Goal: Transaction & Acquisition: Purchase product/service

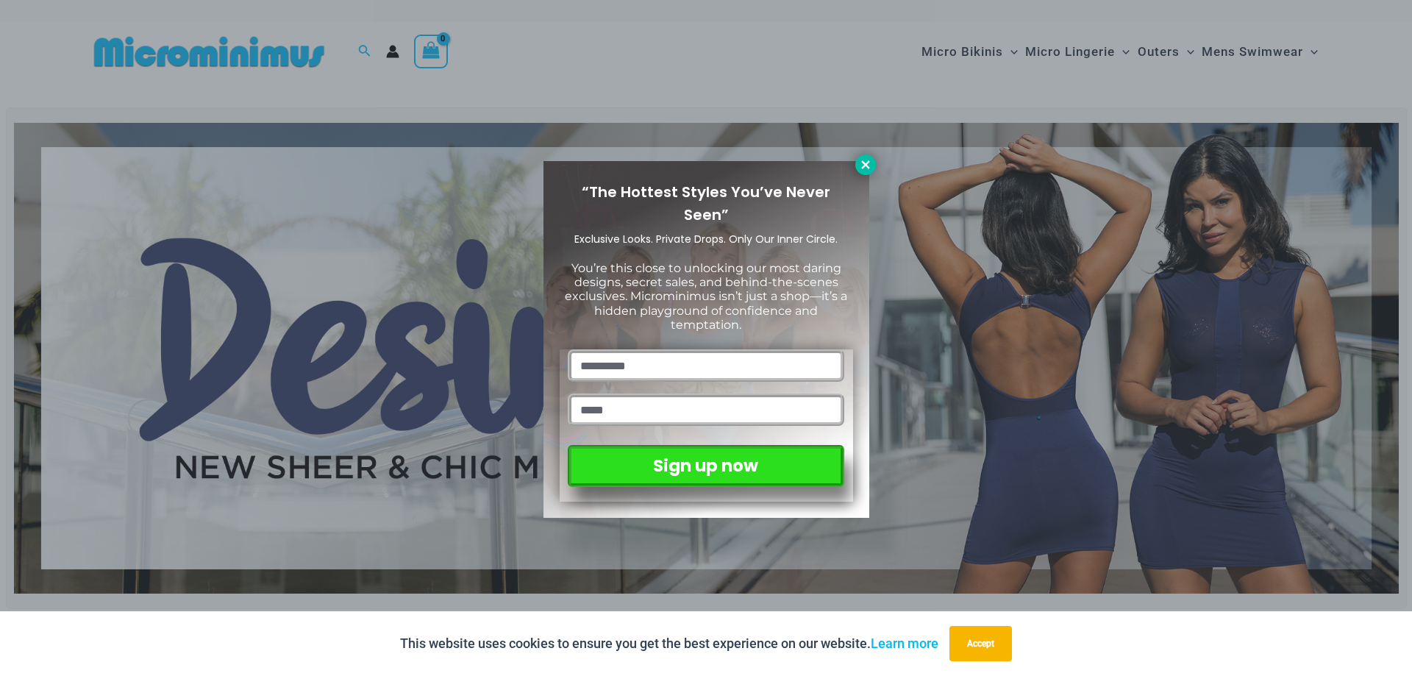
click at [865, 162] on icon at bounding box center [865, 164] width 13 height 13
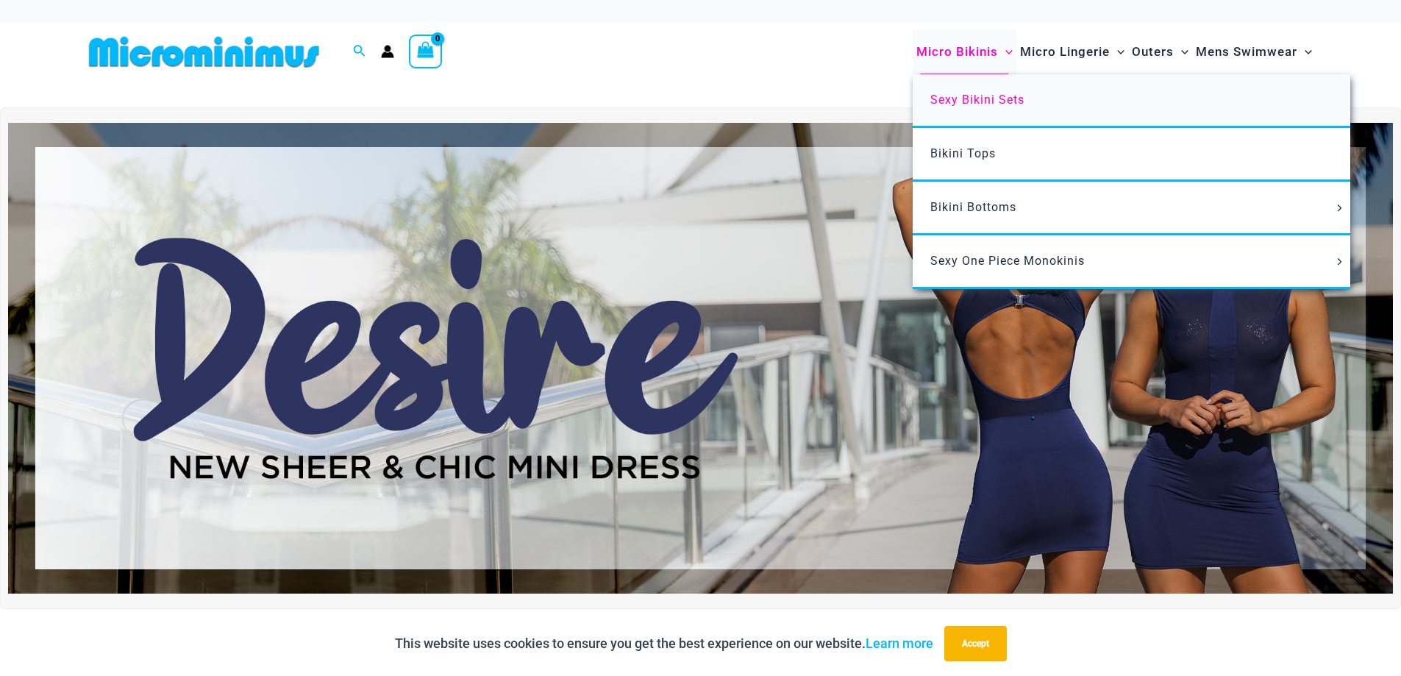
click at [968, 101] on span "Sexy Bikini Sets" at bounding box center [977, 100] width 94 height 14
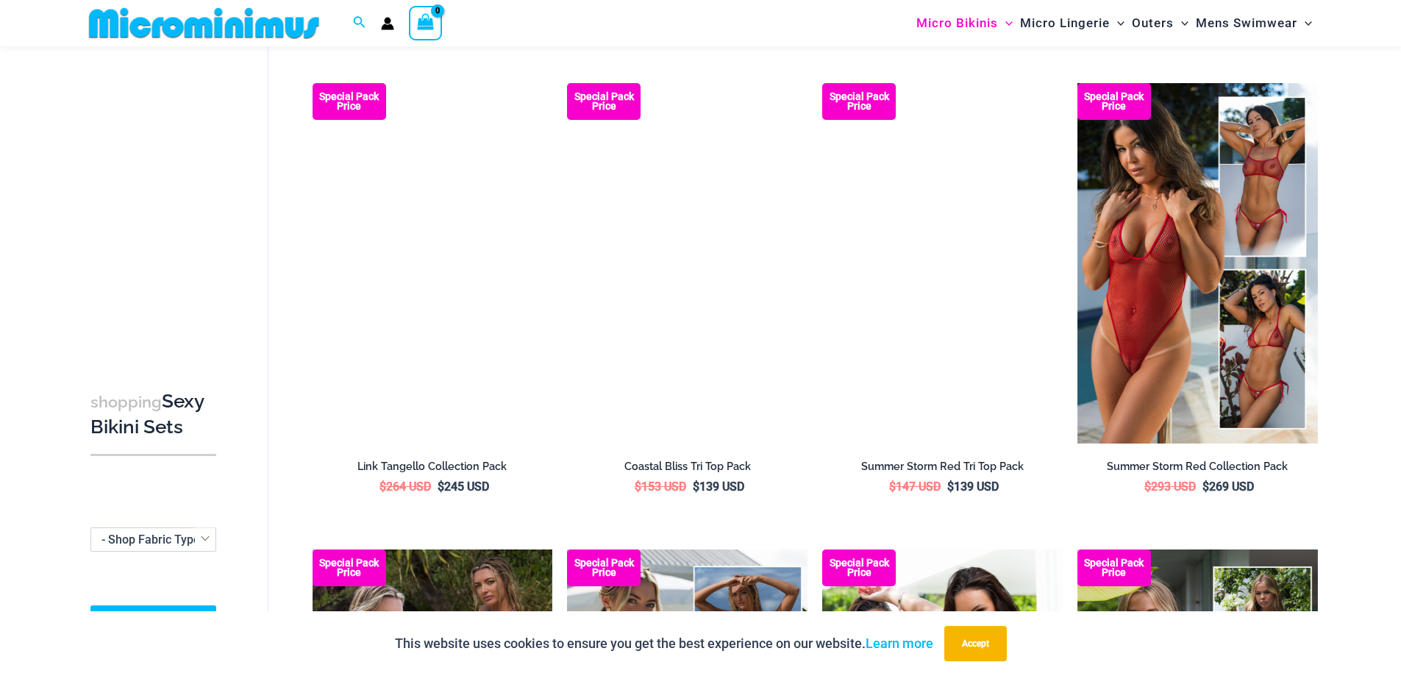
scroll to position [1008, 0]
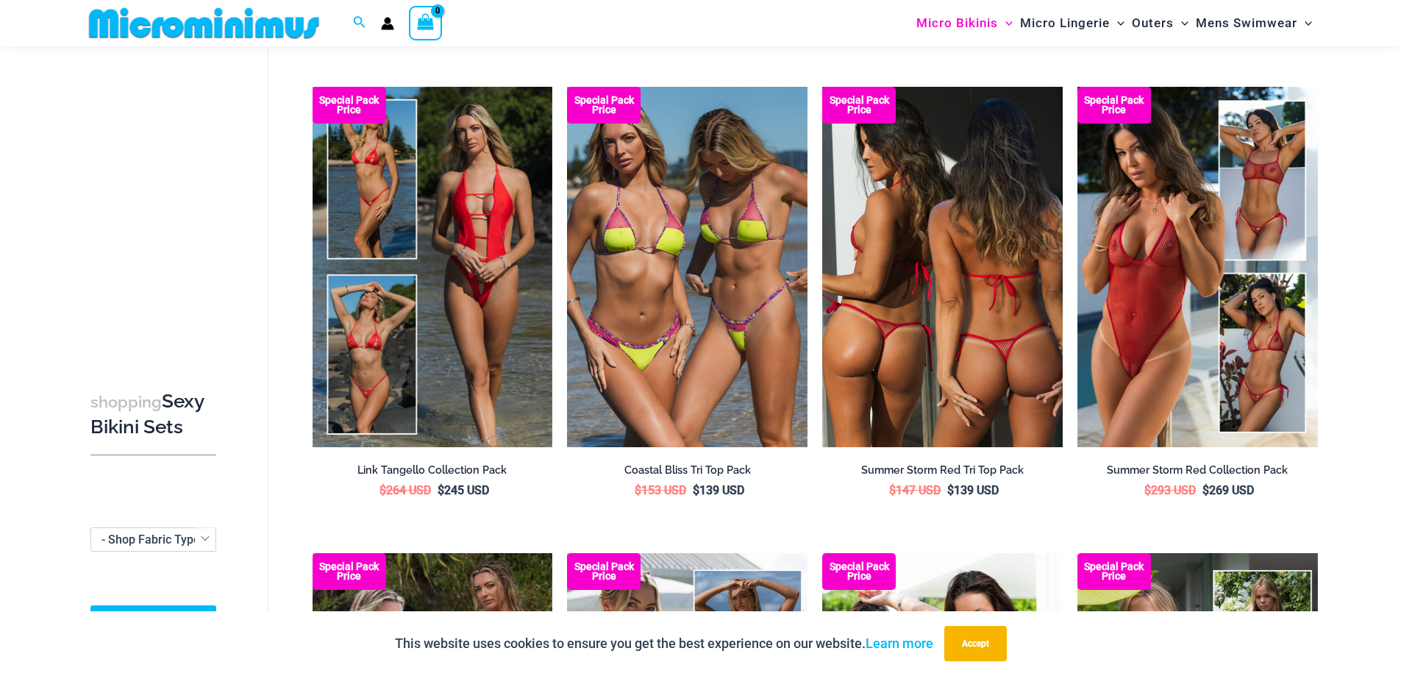
click at [923, 265] on img at bounding box center [942, 267] width 240 height 360
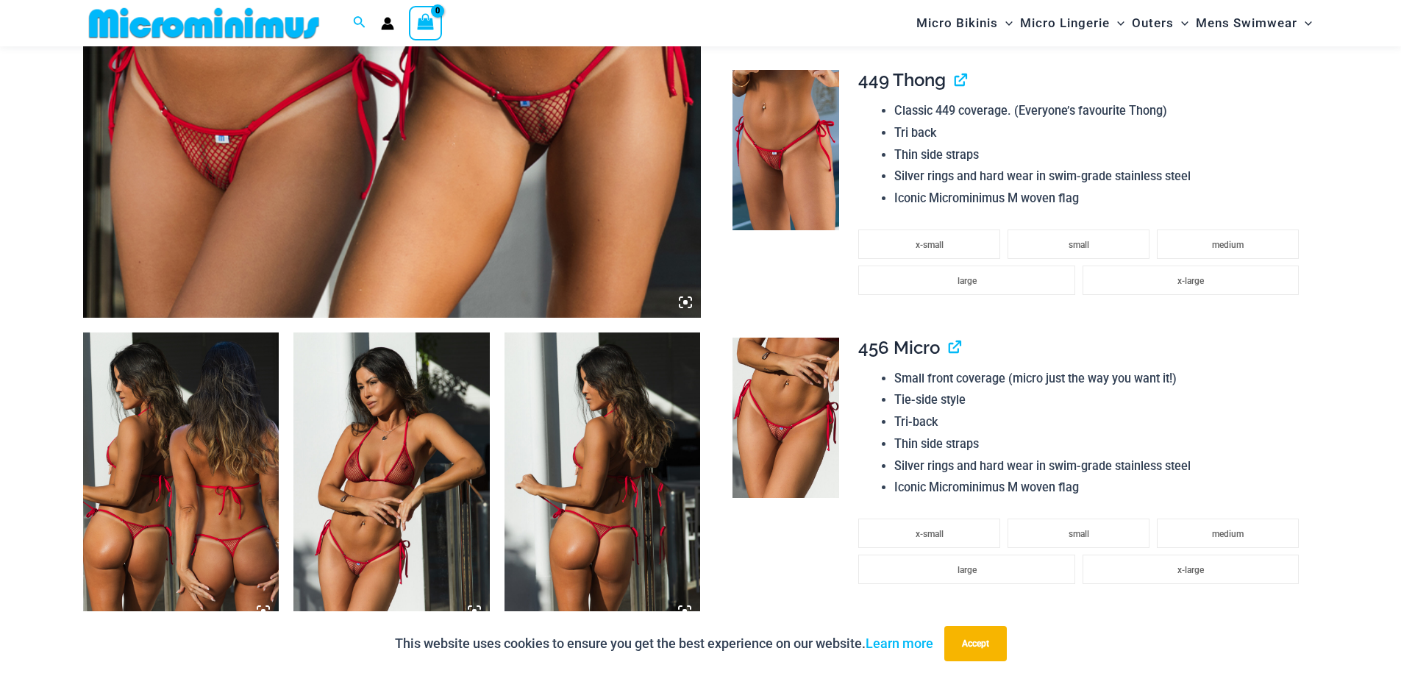
scroll to position [809, 0]
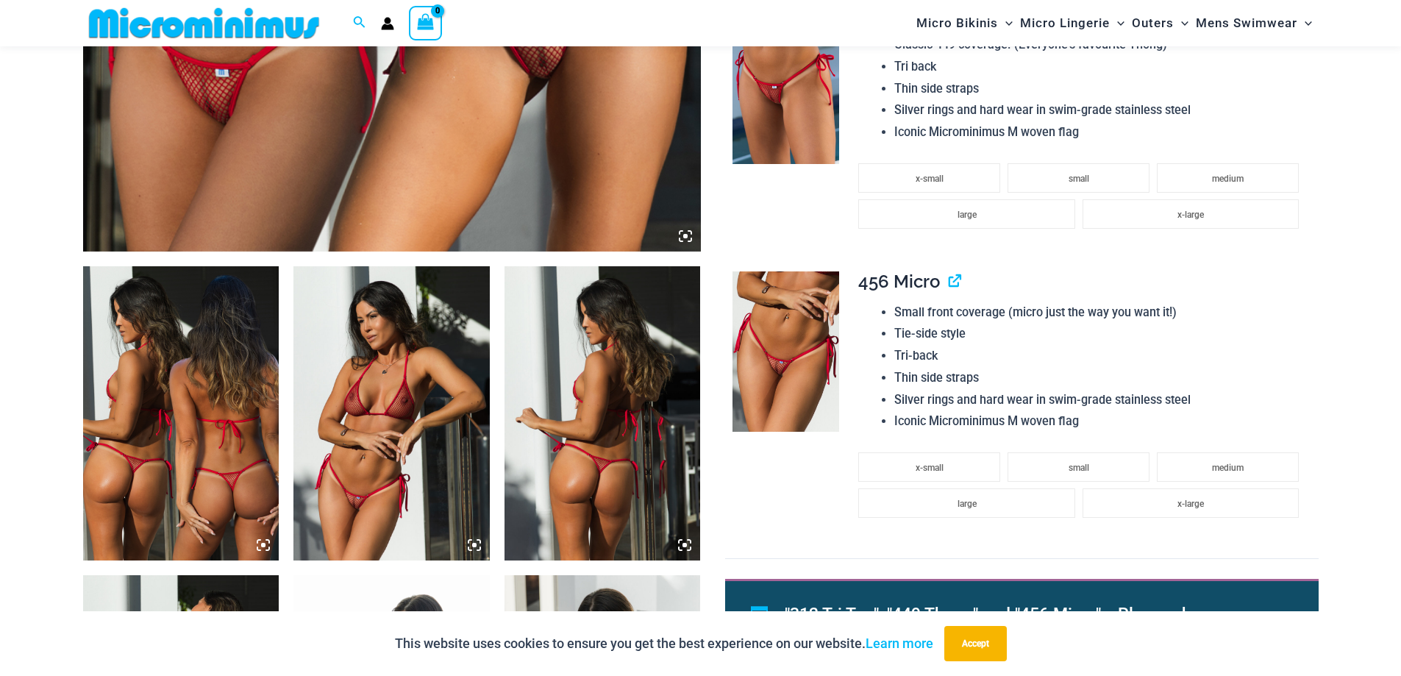
click at [376, 501] on img at bounding box center [391, 413] width 196 height 294
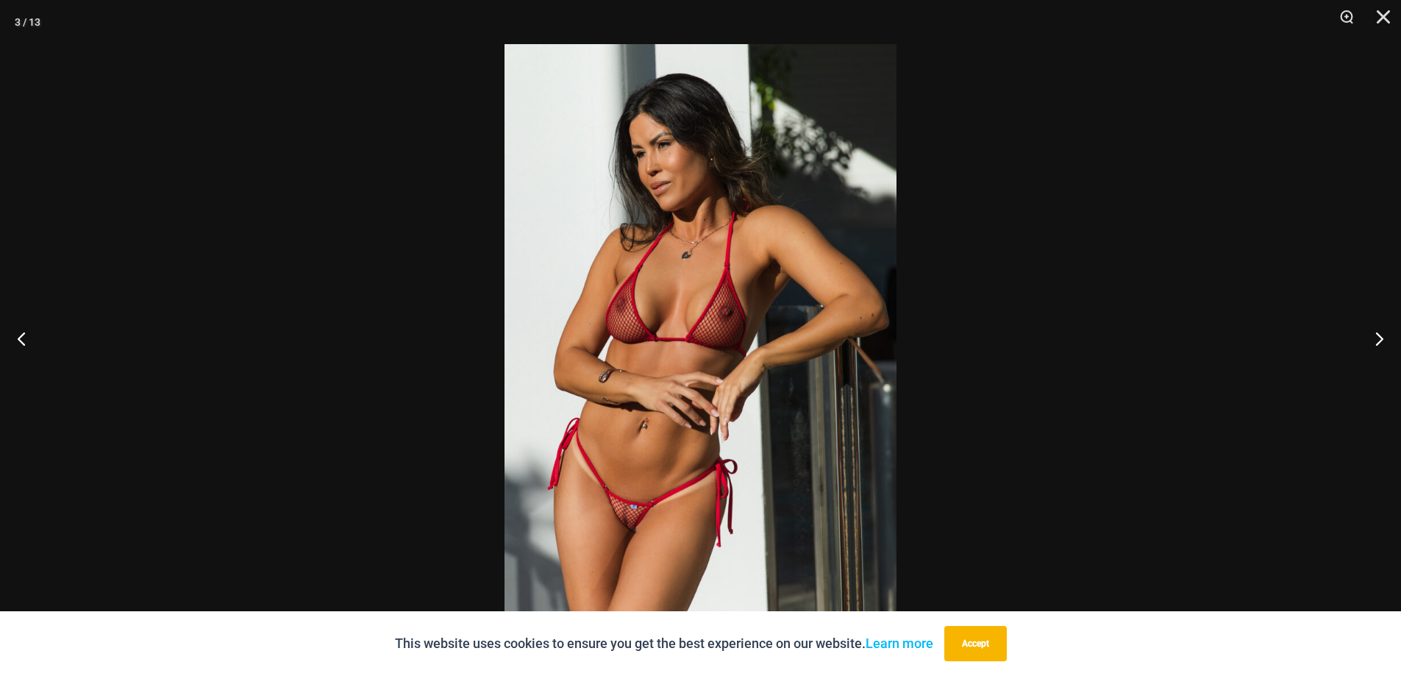
click at [637, 514] on img at bounding box center [700, 337] width 392 height 587
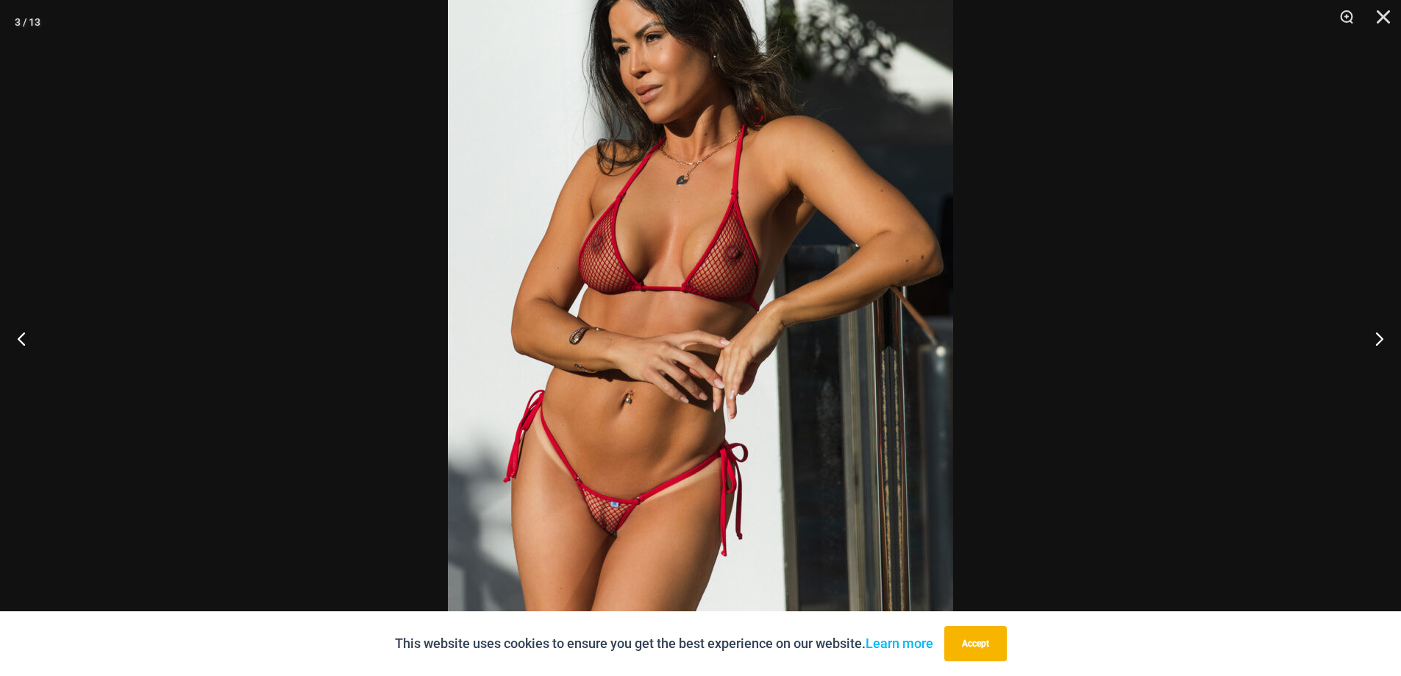
click at [624, 531] on img at bounding box center [700, 286] width 505 height 757
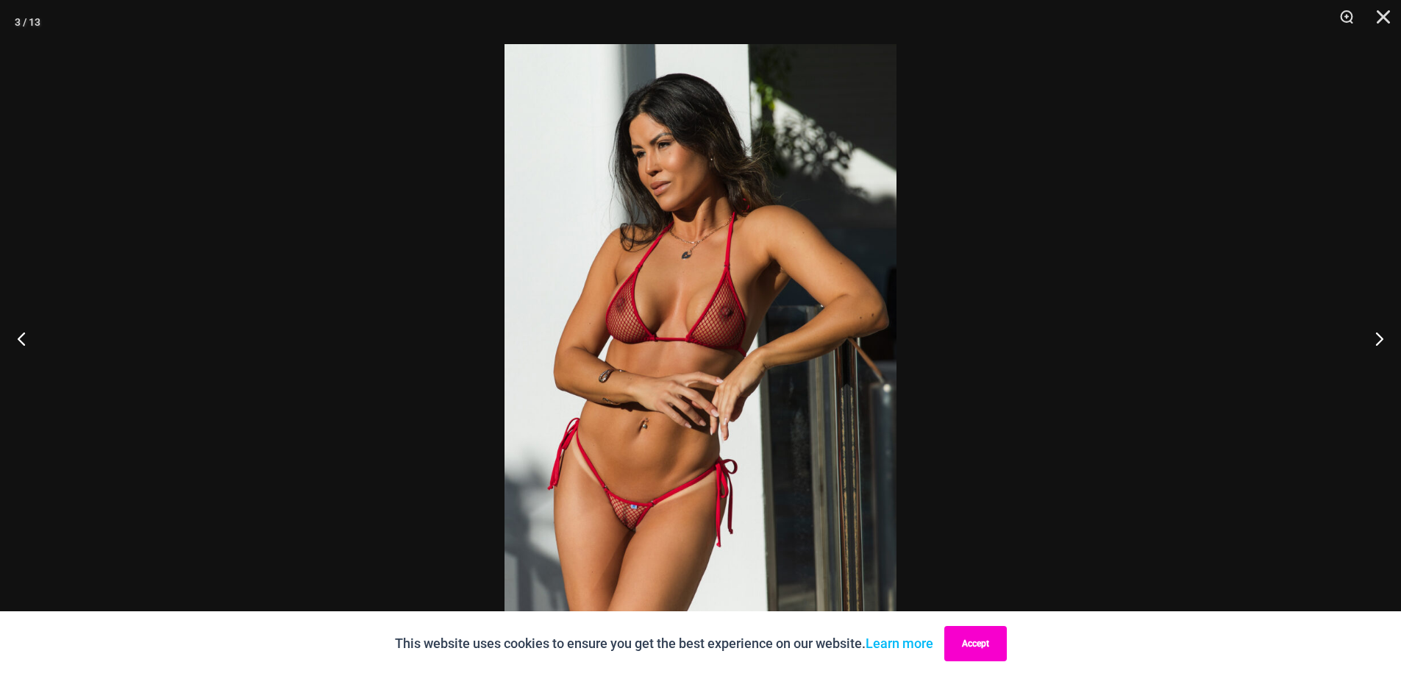
click at [976, 642] on button "Accept" at bounding box center [975, 643] width 62 height 35
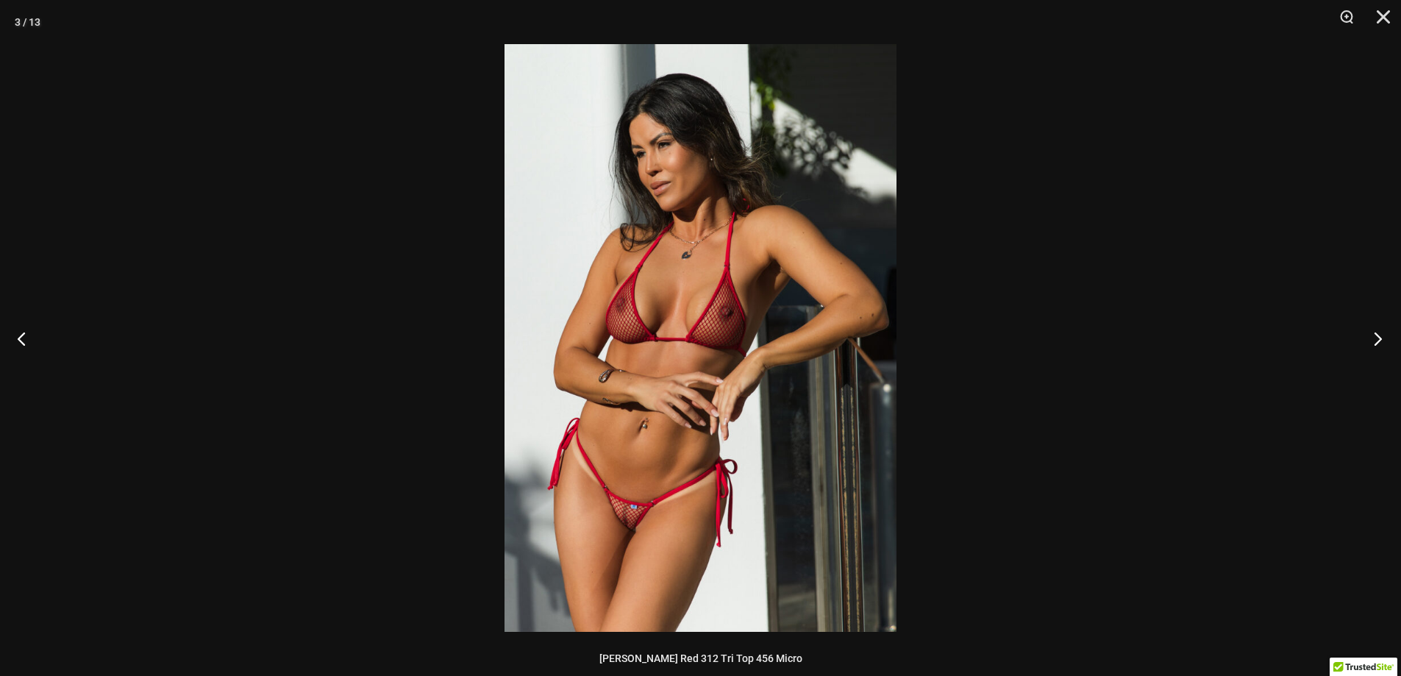
click at [1373, 341] on button "Next" at bounding box center [1372, 338] width 55 height 74
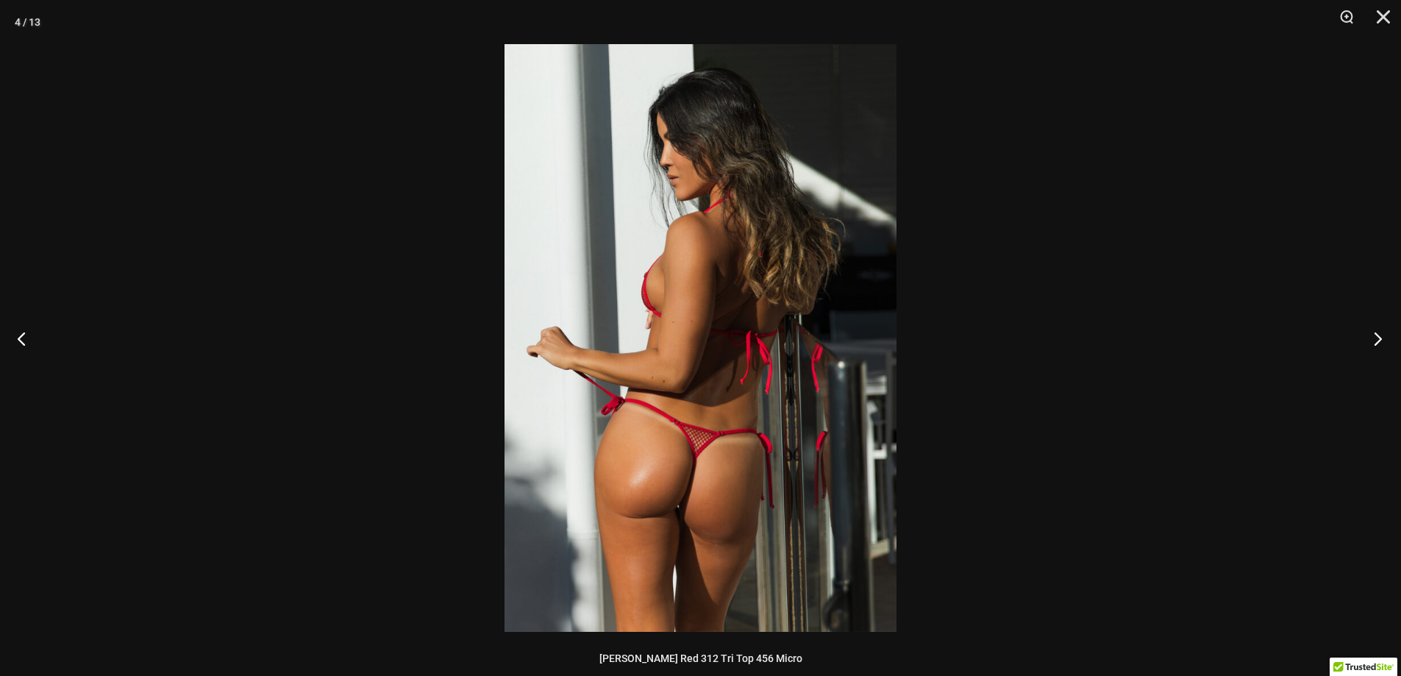
click at [1373, 340] on button "Next" at bounding box center [1372, 338] width 55 height 74
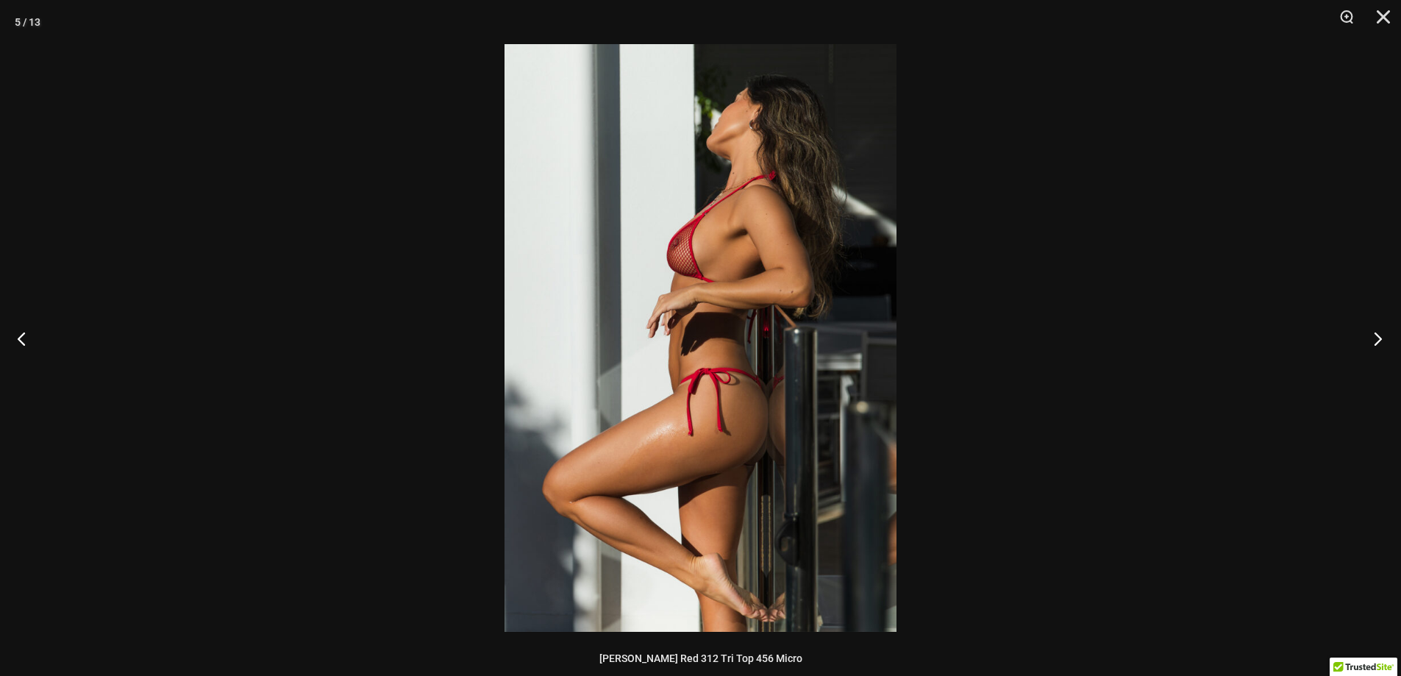
click at [1373, 340] on button "Next" at bounding box center [1372, 338] width 55 height 74
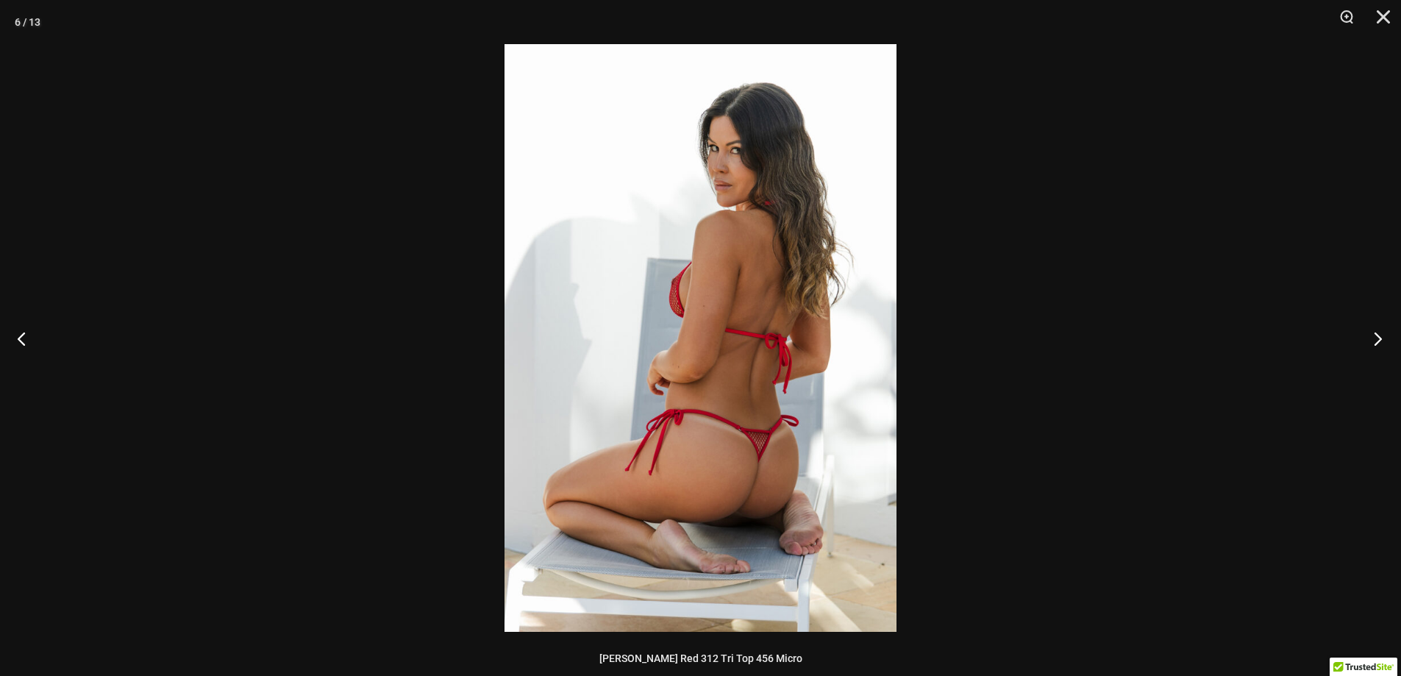
click at [1373, 340] on button "Next" at bounding box center [1372, 338] width 55 height 74
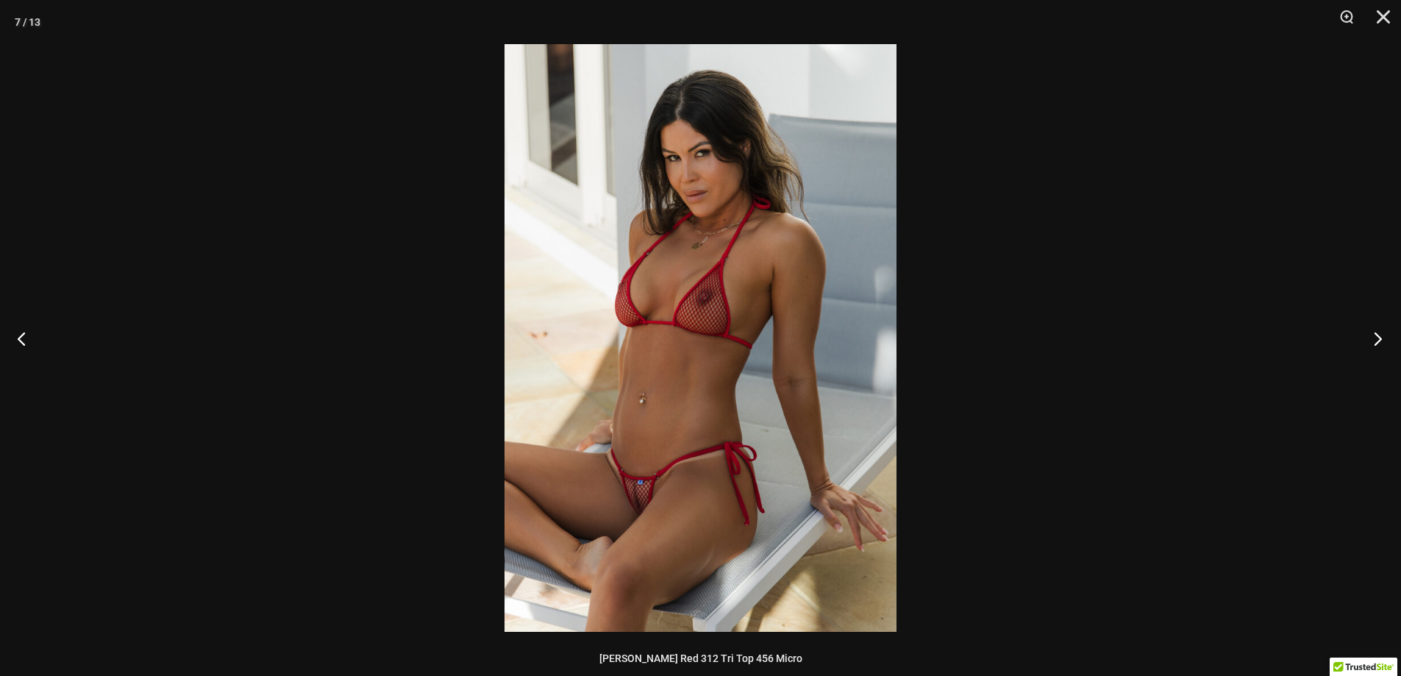
click at [1373, 340] on button "Next" at bounding box center [1372, 338] width 55 height 74
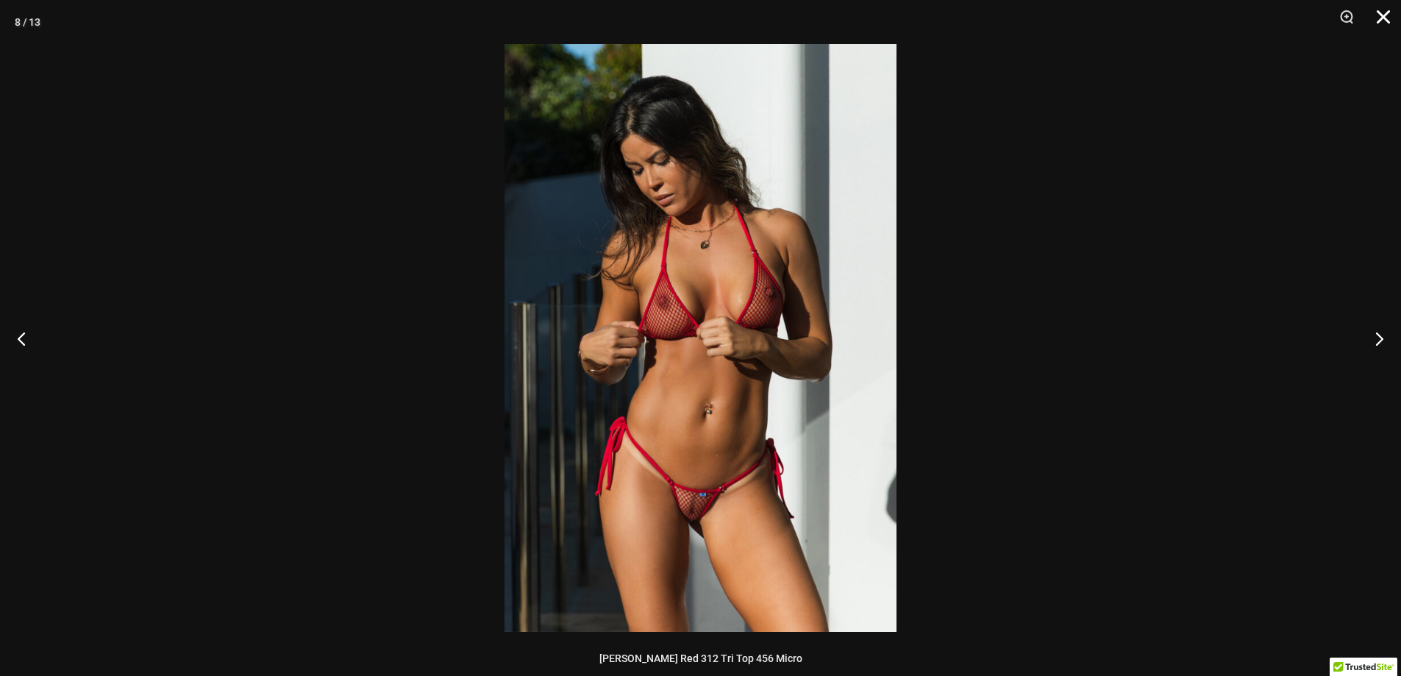
click at [1390, 16] on button "Close" at bounding box center [1377, 22] width 37 height 44
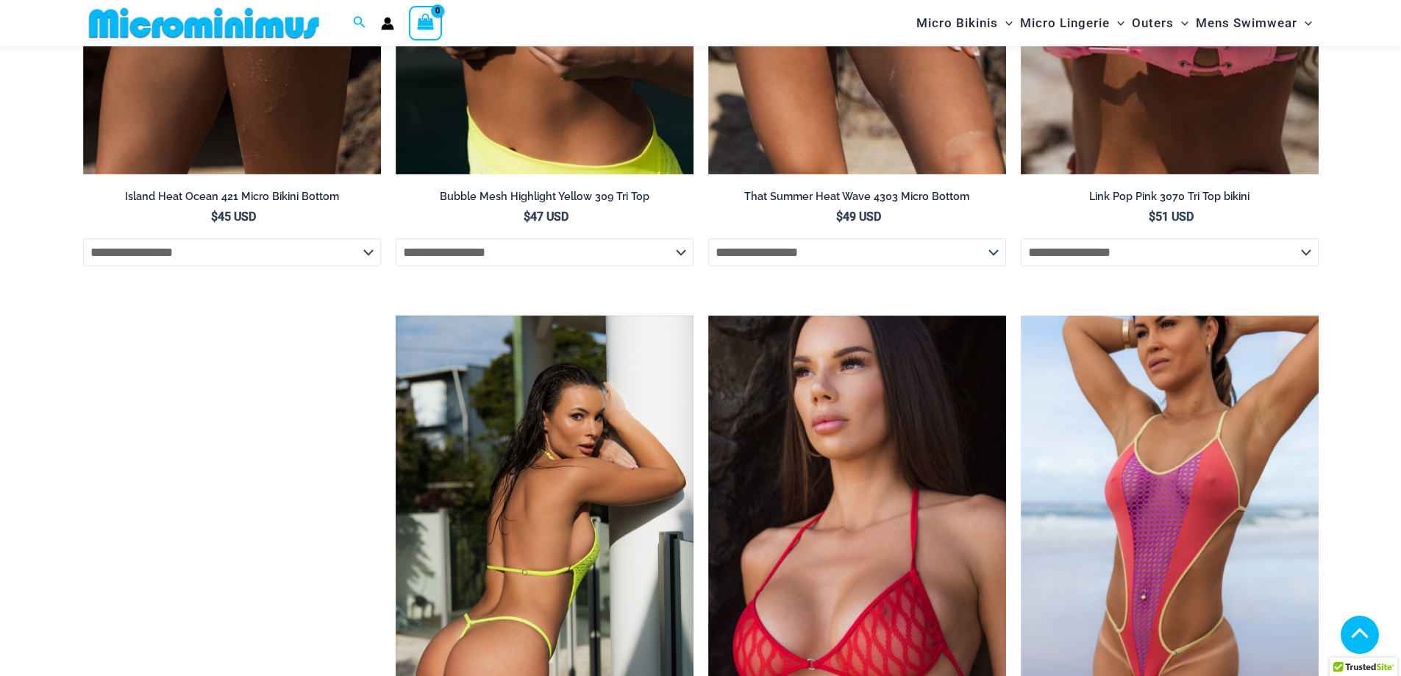
scroll to position [3529, 0]
